Goal: Task Accomplishment & Management: Manage account settings

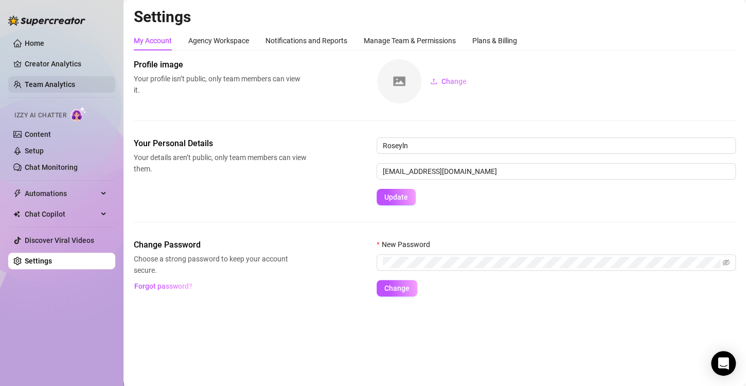
click at [42, 82] on link "Team Analytics" at bounding box center [50, 84] width 50 height 8
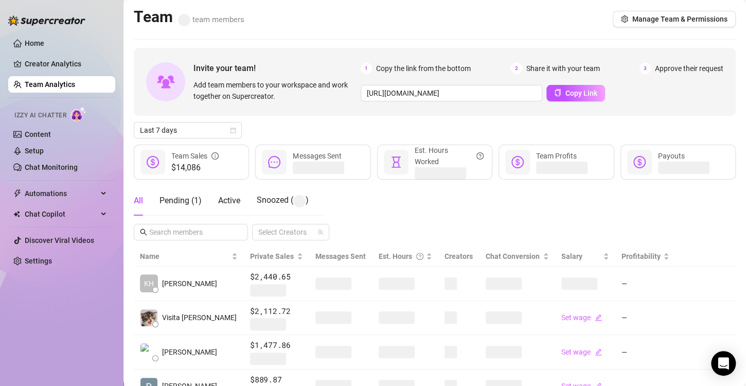
click at [68, 86] on link "Team Analytics" at bounding box center [50, 84] width 50 height 8
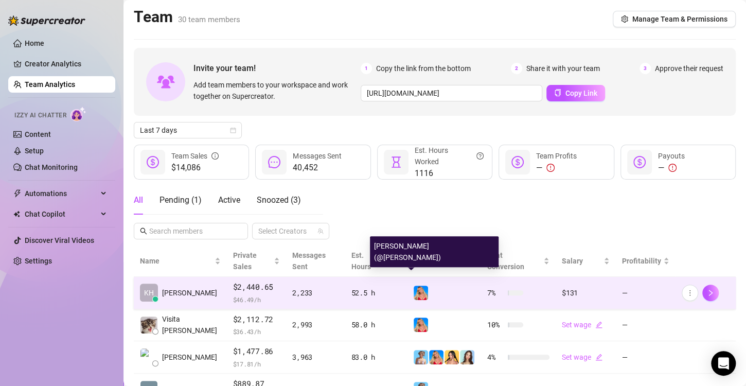
click at [415, 286] on img at bounding box center [421, 293] width 14 height 14
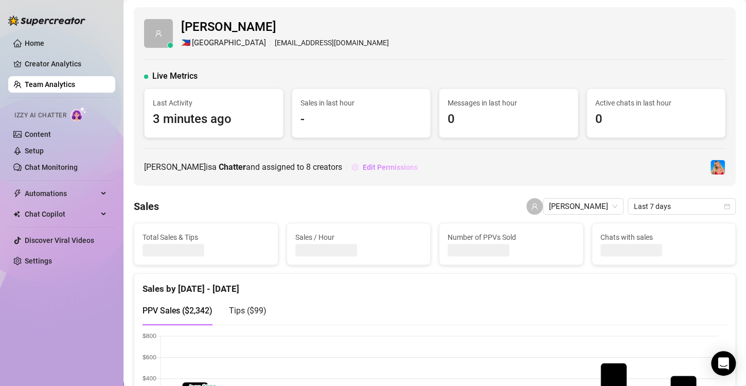
click at [363, 164] on span "Edit Permissions" at bounding box center [390, 167] width 55 height 8
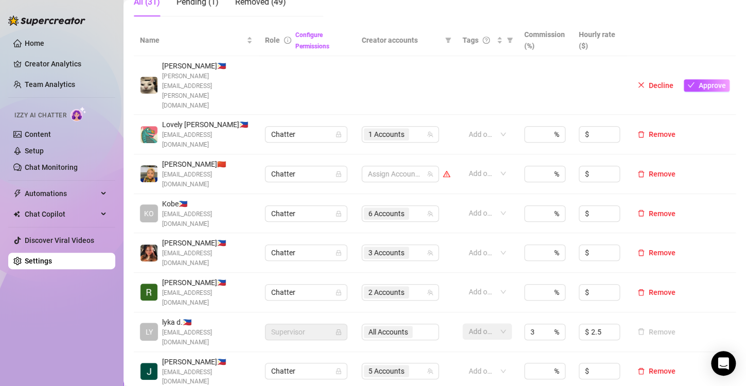
scroll to position [309, 0]
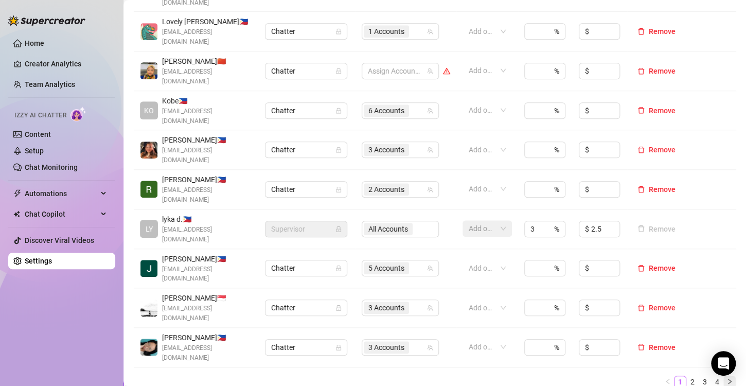
click at [727, 378] on icon "right" at bounding box center [730, 381] width 6 height 6
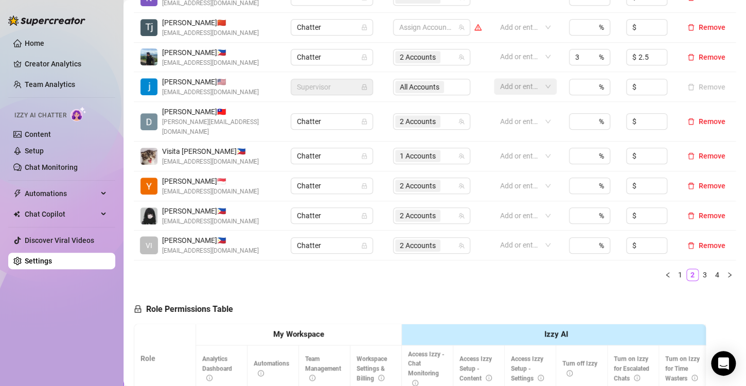
scroll to position [206, 0]
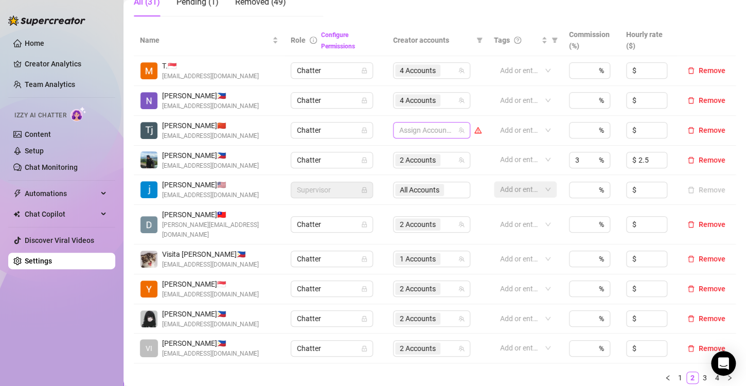
click at [410, 134] on div at bounding box center [426, 130] width 62 height 14
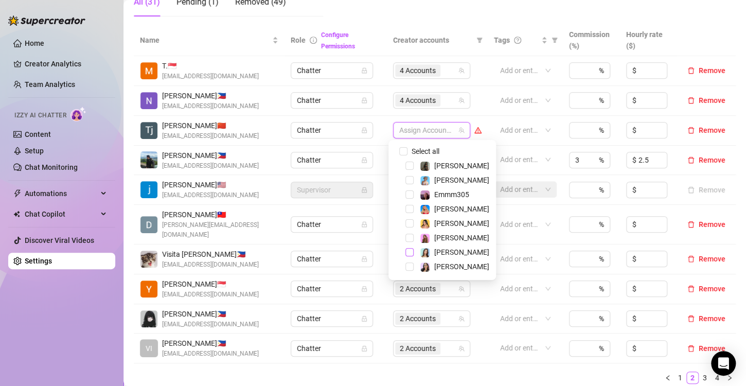
click at [408, 254] on span "Select tree node" at bounding box center [410, 252] width 8 height 8
click at [424, 372] on ul "1 2 3 4" at bounding box center [435, 378] width 602 height 12
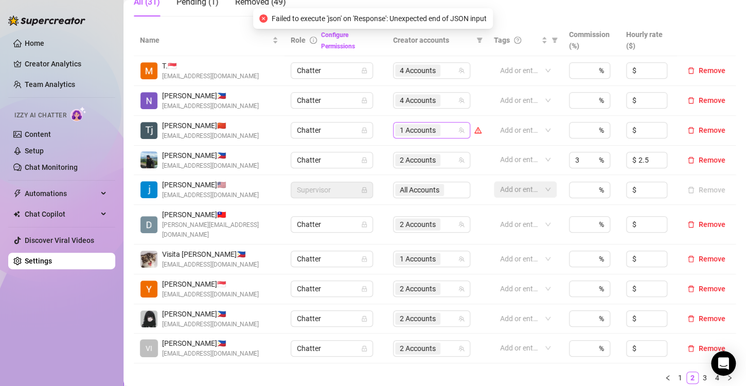
click at [418, 132] on span "1 Accounts" at bounding box center [418, 130] width 36 height 11
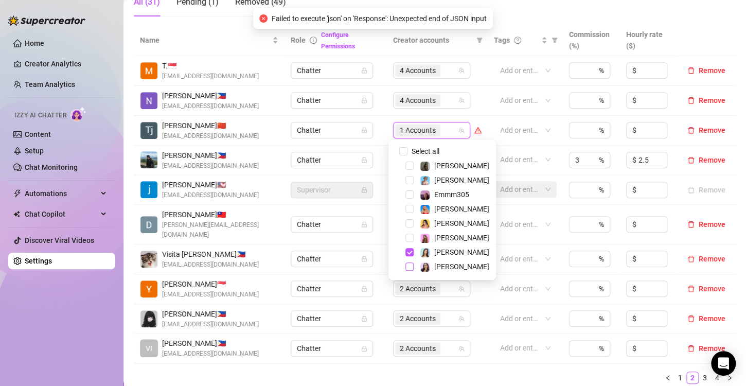
click at [408, 269] on span "Select tree node" at bounding box center [410, 267] width 8 height 8
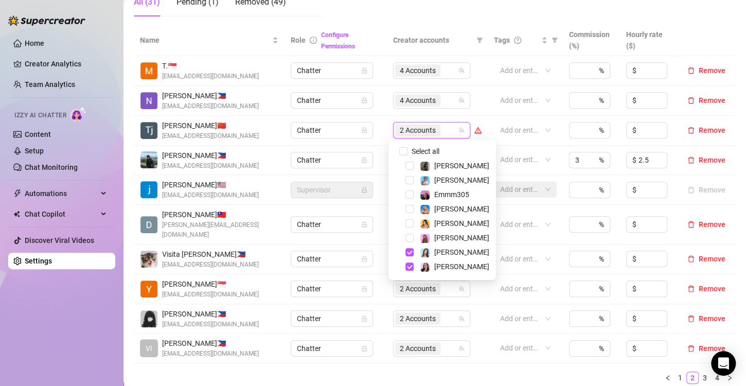
click at [422, 372] on ul "1 2 3 4" at bounding box center [435, 378] width 602 height 12
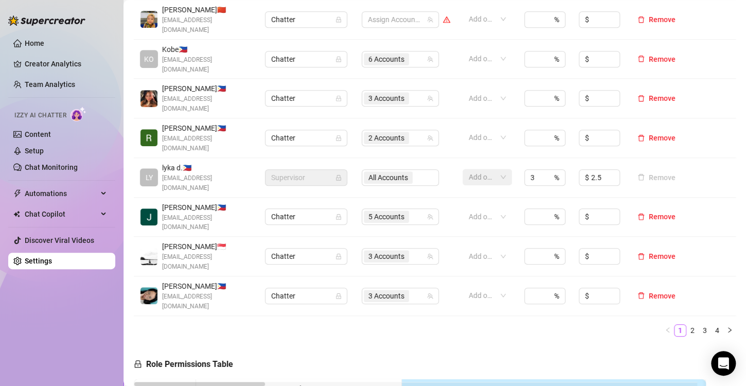
scroll to position [309, 0]
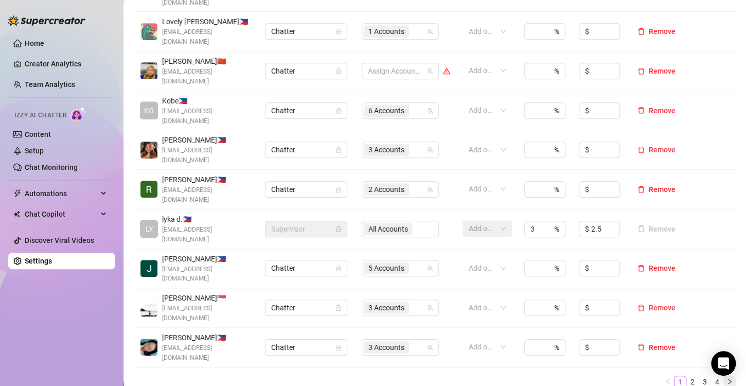
click at [725, 376] on button "button" at bounding box center [730, 382] width 12 height 12
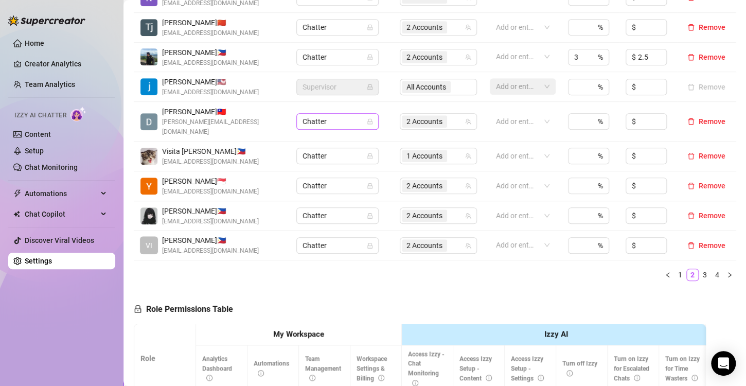
scroll to position [206, 0]
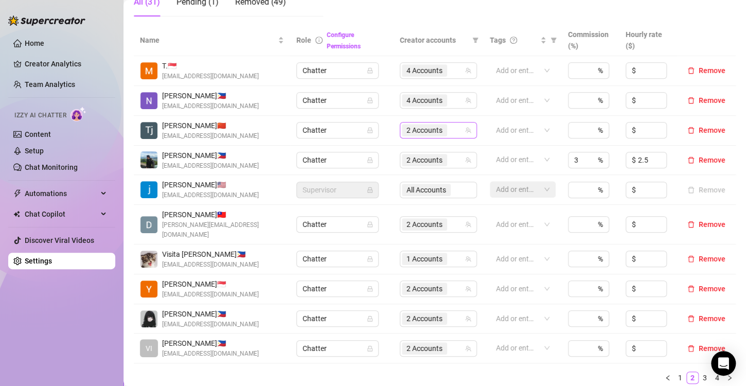
click at [428, 128] on span "2 Accounts" at bounding box center [425, 130] width 36 height 11
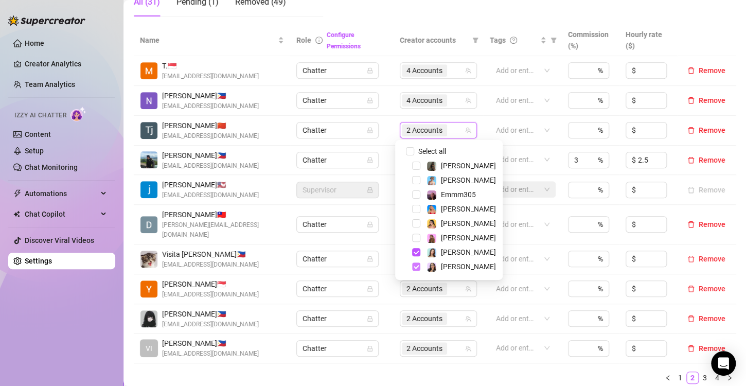
click at [416, 268] on span "Select tree node" at bounding box center [416, 267] width 8 height 8
click at [411, 372] on ul "1 2 3 4" at bounding box center [435, 378] width 602 height 12
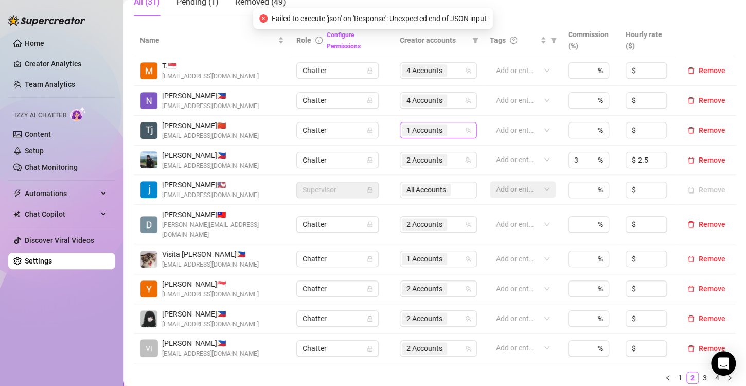
click at [430, 130] on span "1 Accounts" at bounding box center [425, 130] width 36 height 11
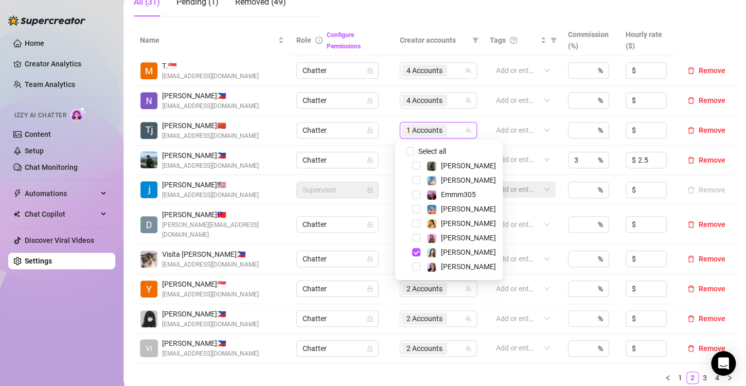
click at [426, 372] on ul "1 2 3 4" at bounding box center [435, 378] width 602 height 12
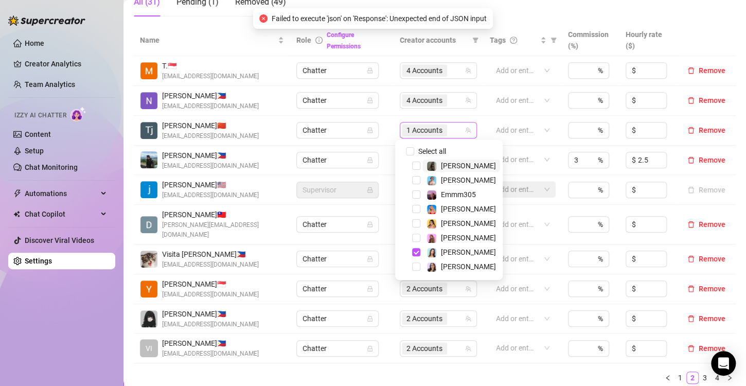
click at [423, 134] on span "1 Accounts" at bounding box center [425, 130] width 36 height 11
click at [421, 372] on ul "1 2 3 4" at bounding box center [435, 378] width 602 height 12
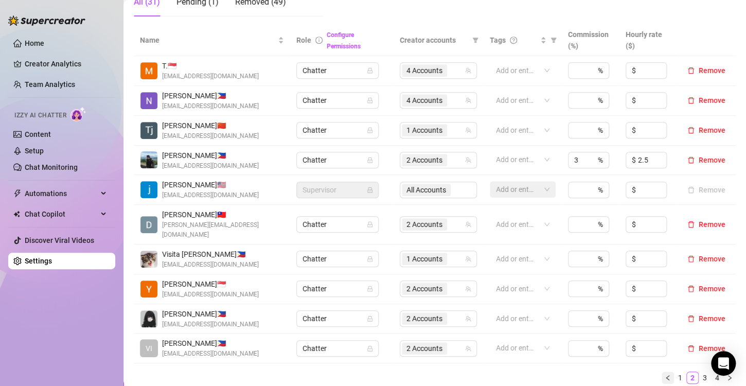
click at [665, 375] on icon "left" at bounding box center [668, 378] width 6 height 6
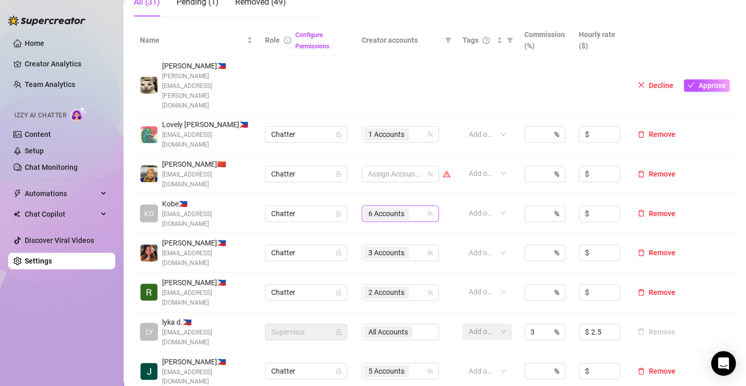
click at [392, 208] on span "6 Accounts" at bounding box center [387, 213] width 36 height 11
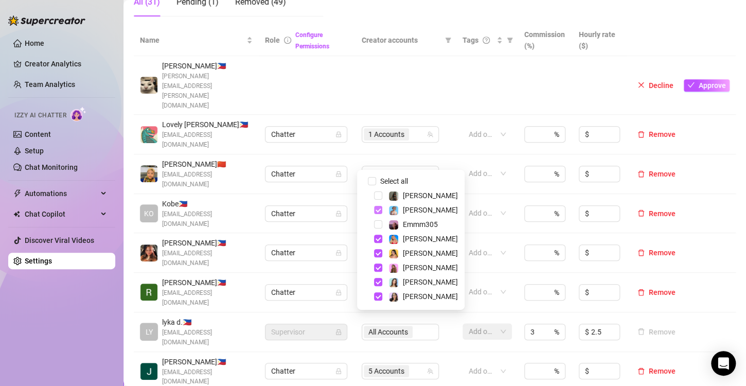
click at [377, 209] on span "Select tree node" at bounding box center [378, 210] width 8 height 8
click at [377, 254] on span "Select tree node" at bounding box center [378, 253] width 8 height 8
click at [376, 211] on span "Select tree node" at bounding box center [378, 210] width 8 height 8
click at [383, 269] on div "[PERSON_NAME]" at bounding box center [411, 268] width 102 height 12
click at [378, 281] on span "Select tree node" at bounding box center [378, 282] width 8 height 8
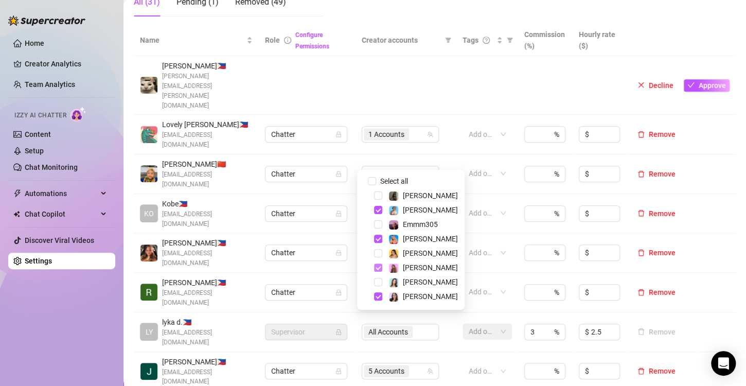
click at [377, 267] on span "Select tree node" at bounding box center [378, 268] width 8 height 8
click at [379, 293] on span "Select tree node" at bounding box center [378, 296] width 8 height 8
click at [368, 364] on div "Name Role Configure Permissions Creator accounts Tags Commission (%) Hourly rat…" at bounding box center [435, 258] width 602 height 466
click at [381, 208] on span "2 Accounts" at bounding box center [387, 213] width 36 height 11
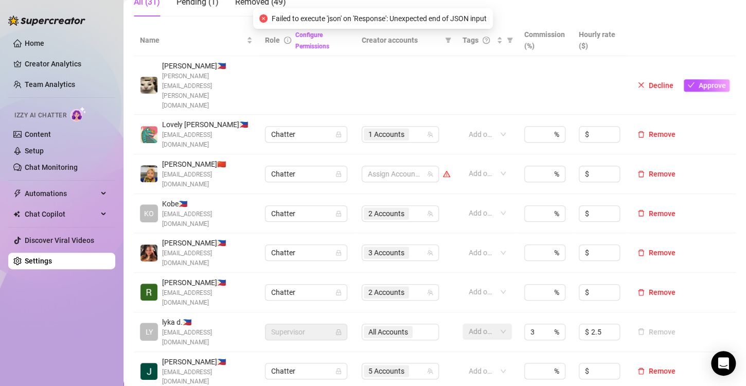
scroll to position [309, 0]
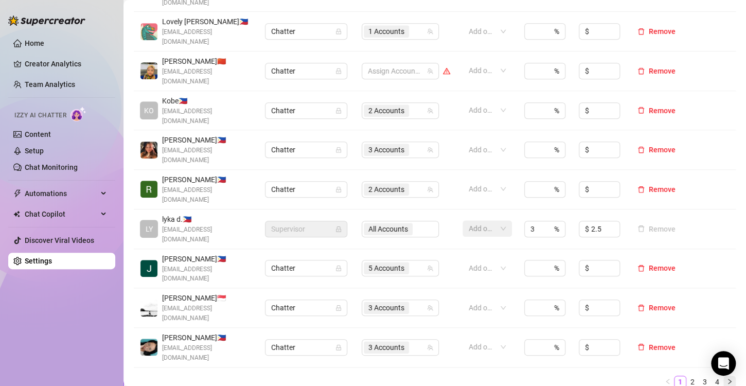
click at [724, 376] on button "button" at bounding box center [730, 382] width 12 height 12
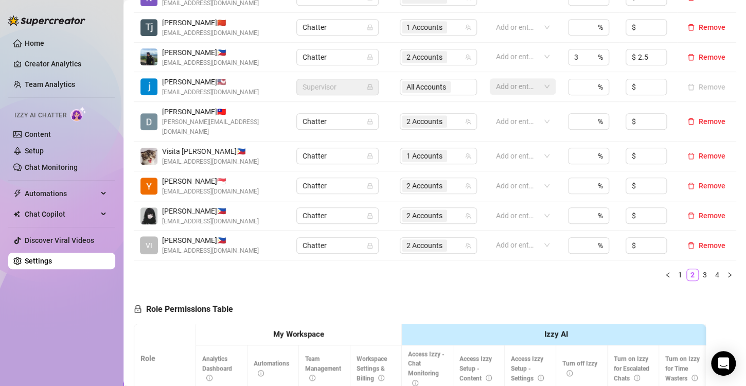
scroll to position [360, 0]
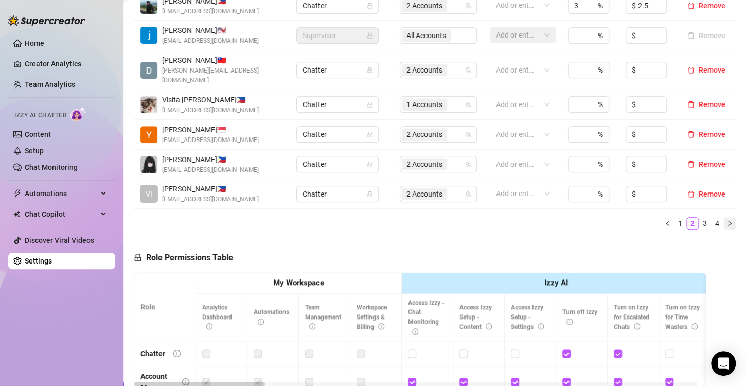
click at [727, 220] on icon "right" at bounding box center [730, 223] width 6 height 6
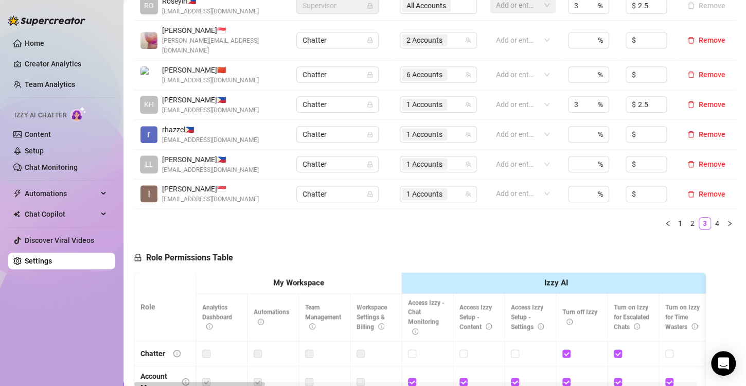
scroll to position [257, 0]
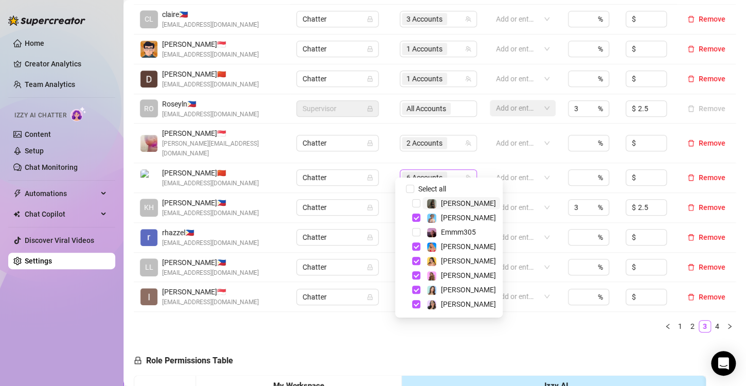
click at [409, 172] on span "6 Accounts" at bounding box center [425, 177] width 36 height 11
click at [536, 326] on div "Name Role Configure Permissions Creator accounts Tags Commission (%) Hourly rat…" at bounding box center [435, 157] width 602 height 368
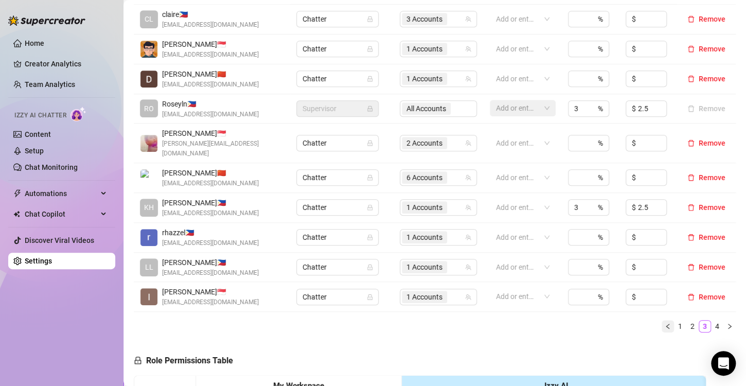
click at [665, 323] on icon "left" at bounding box center [668, 326] width 6 height 6
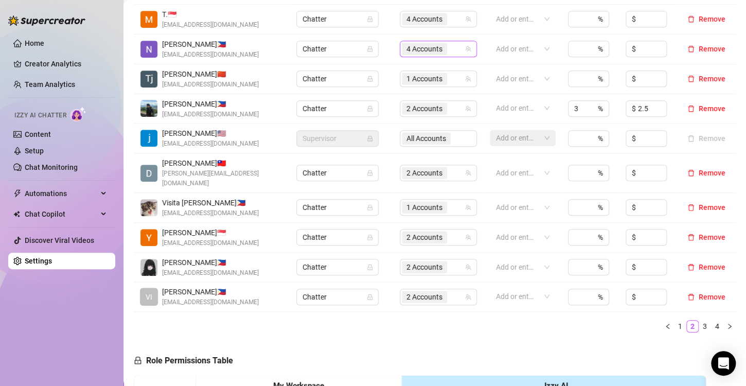
click at [421, 53] on span "4 Accounts" at bounding box center [425, 48] width 36 height 11
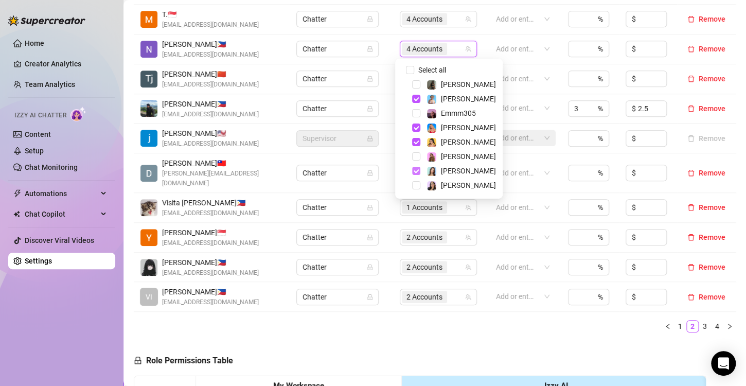
click at [414, 167] on span "Select tree node" at bounding box center [416, 171] width 8 height 8
click at [420, 49] on span "3 Accounts" at bounding box center [425, 48] width 36 height 11
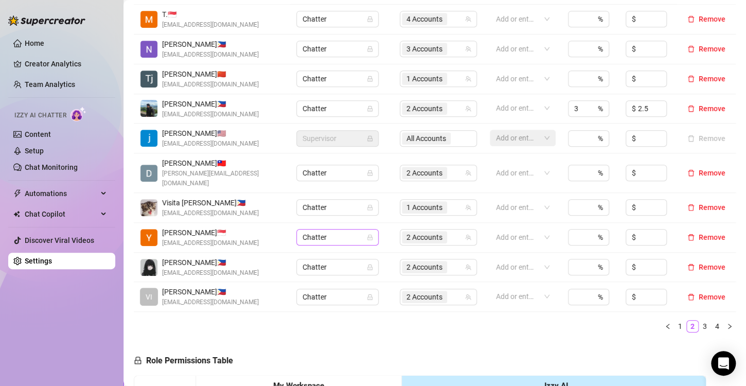
scroll to position [206, 0]
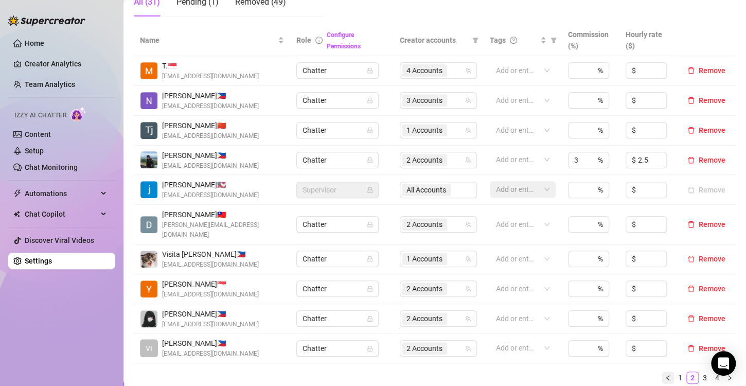
click at [665, 375] on icon "left" at bounding box center [668, 378] width 6 height 6
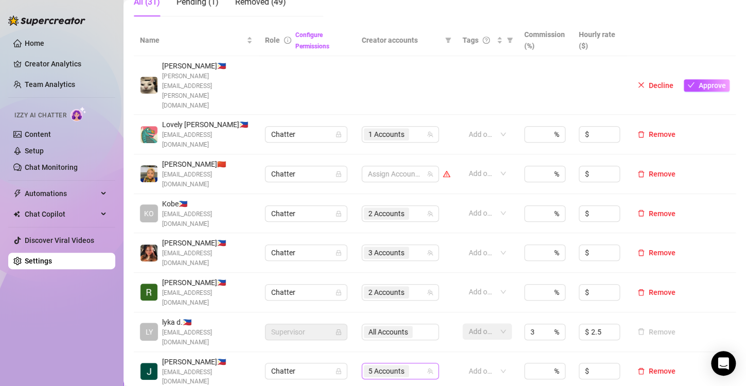
click at [387, 366] on span "5 Accounts" at bounding box center [387, 371] width 36 height 11
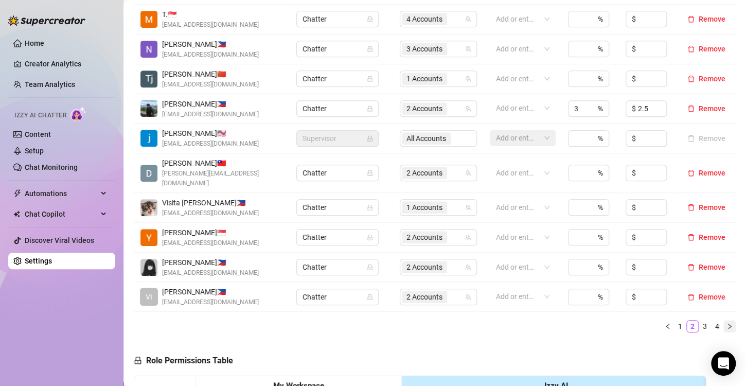
click at [724, 320] on button "button" at bounding box center [730, 326] width 12 height 12
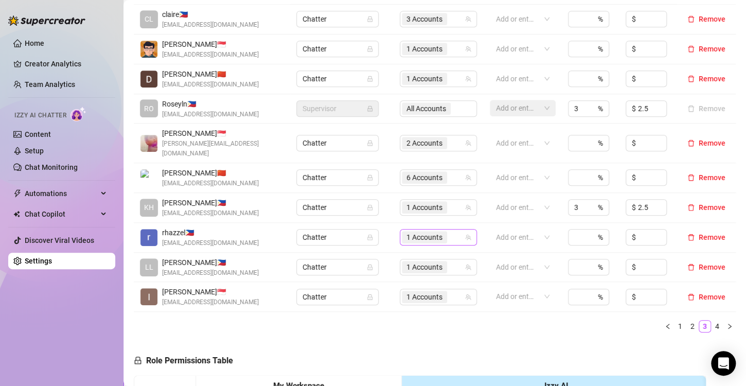
click at [432, 232] on span "1 Accounts" at bounding box center [425, 237] width 36 height 11
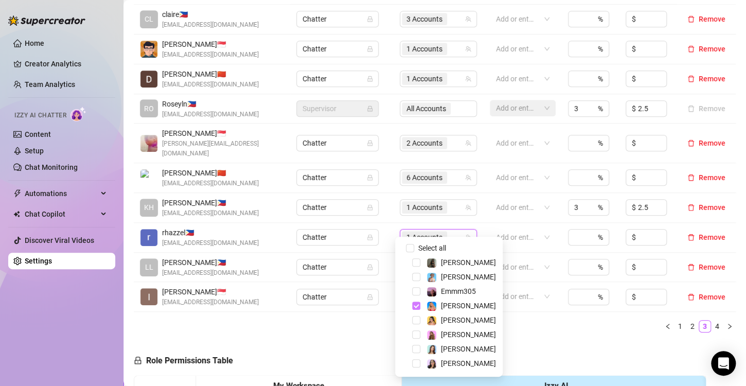
click at [416, 305] on span "Select tree node" at bounding box center [416, 306] width 8 height 8
click at [415, 277] on span "Select tree node" at bounding box center [416, 277] width 8 height 8
click at [423, 232] on span "1 Accounts" at bounding box center [425, 237] width 36 height 11
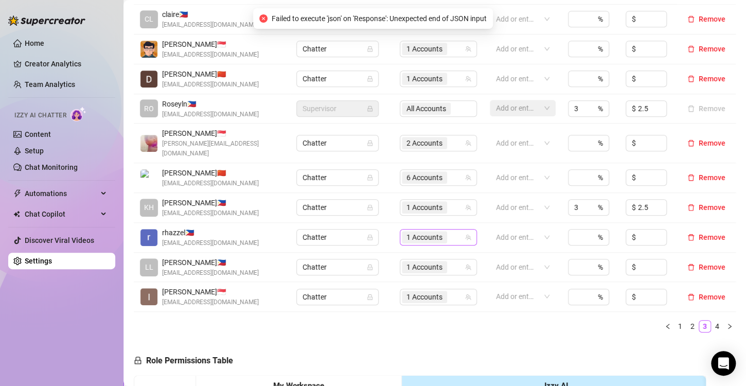
click at [429, 232] on span "1 Accounts" at bounding box center [425, 237] width 36 height 11
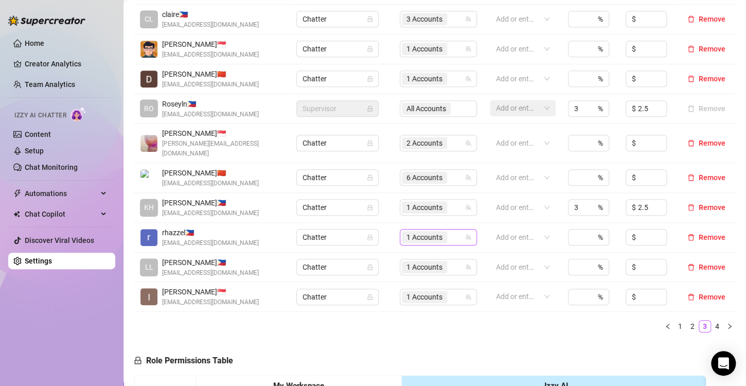
click at [421, 232] on span "1 Accounts" at bounding box center [425, 237] width 36 height 11
